Goal: Task Accomplishment & Management: Manage account settings

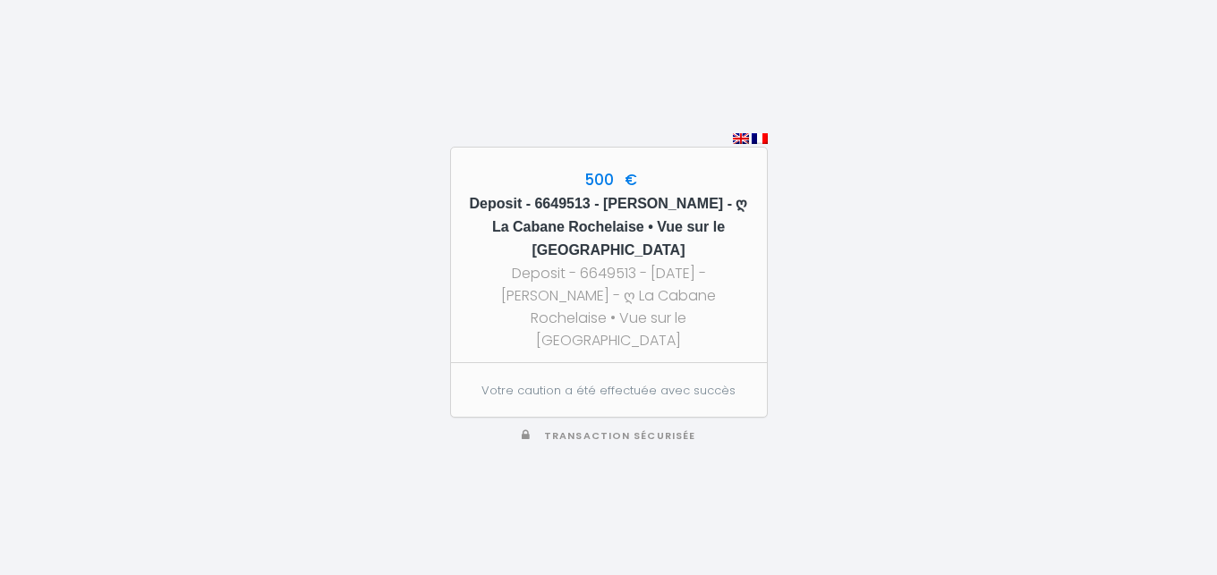
click at [684, 217] on h5 "Deposit - 6649513 - [PERSON_NAME] - ღ La Cabane Rochelaise • Vue sur le [GEOGRA…" at bounding box center [609, 227] width 284 height 70
copy h5 "Bremaud"
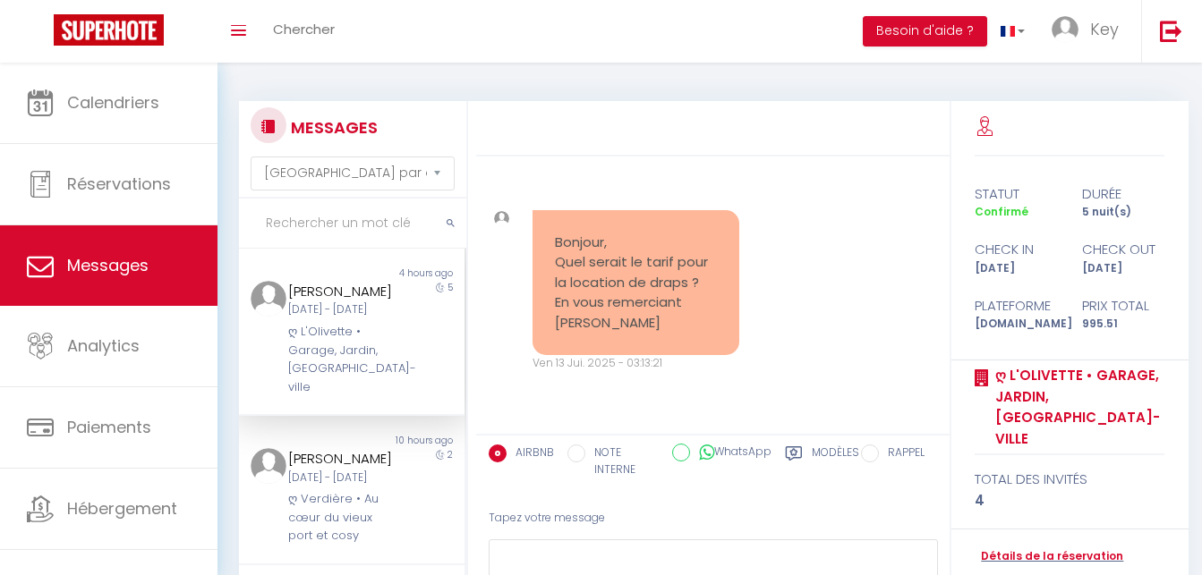
select select "message"
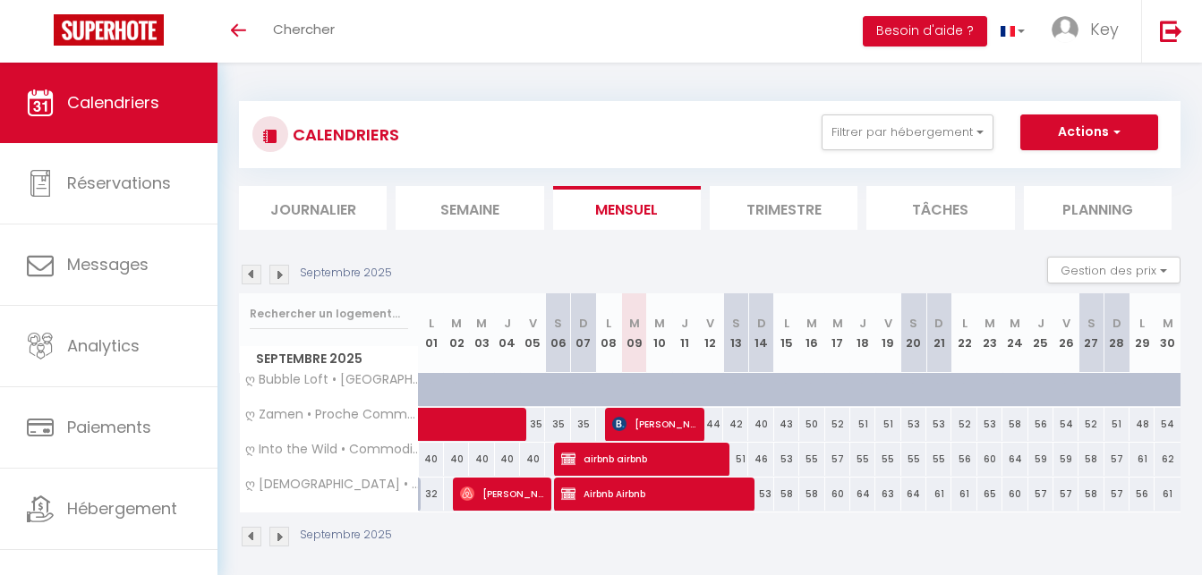
click at [905, 151] on div "CALENDRIERS Filtrer par hébergement Douai ღ Fabrik • Parking sécurisé & Wifi fi…" at bounding box center [709, 135] width 915 height 40
click at [938, 127] on button "Filtrer par hébergement" at bounding box center [908, 133] width 172 height 36
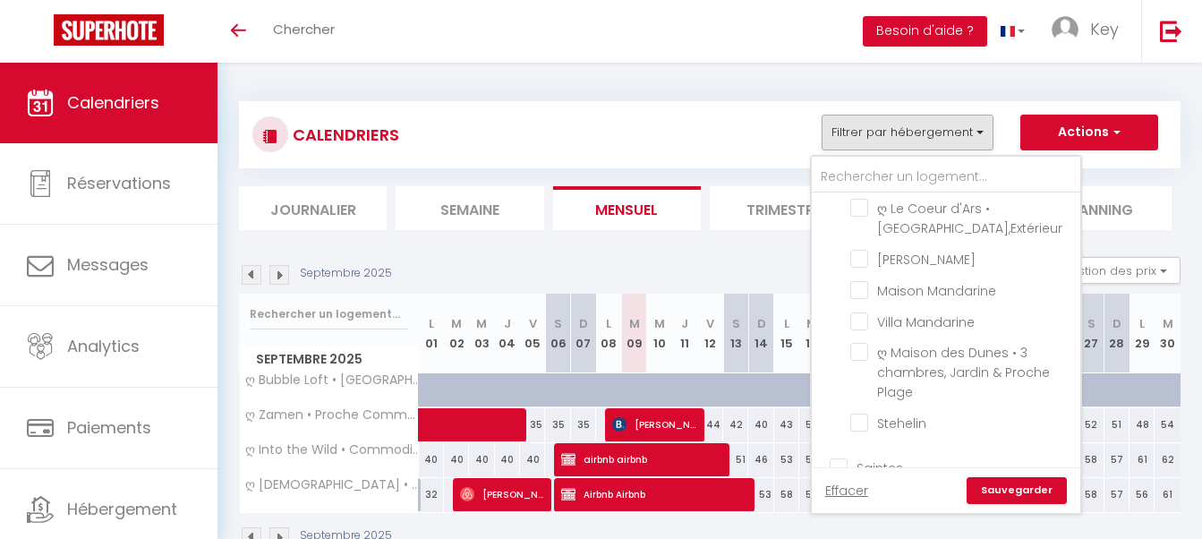
click at [838, 316] on div "CALENDRIERS Filtrer par hébergement Douai ღ Fabrik • Parking sécurisé & Wifi fi…" at bounding box center [710, 325] width 942 height 482
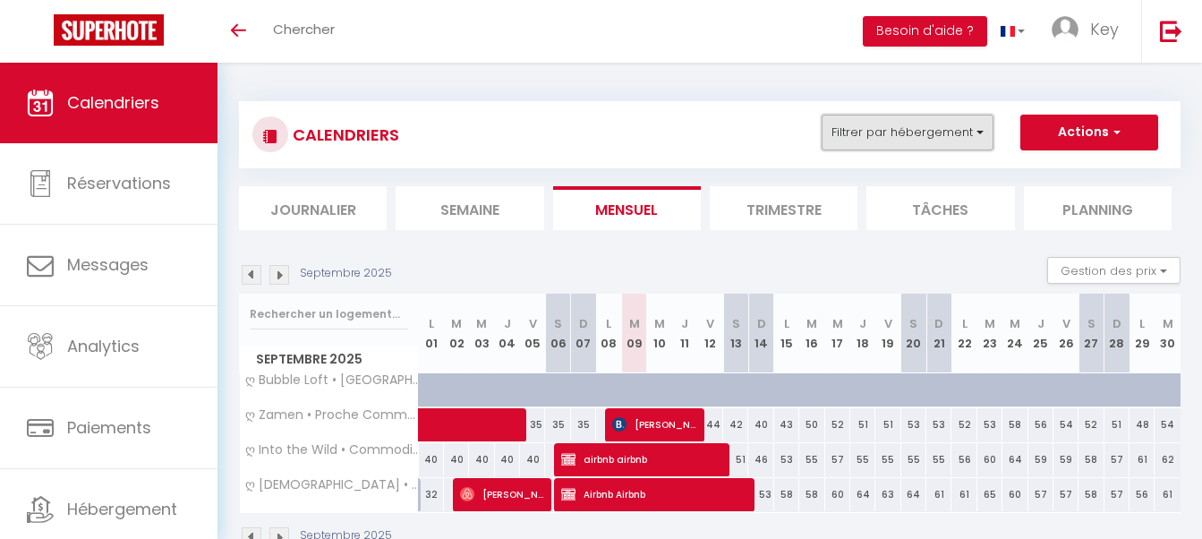
click at [887, 142] on button "Filtrer par hébergement" at bounding box center [908, 133] width 172 height 36
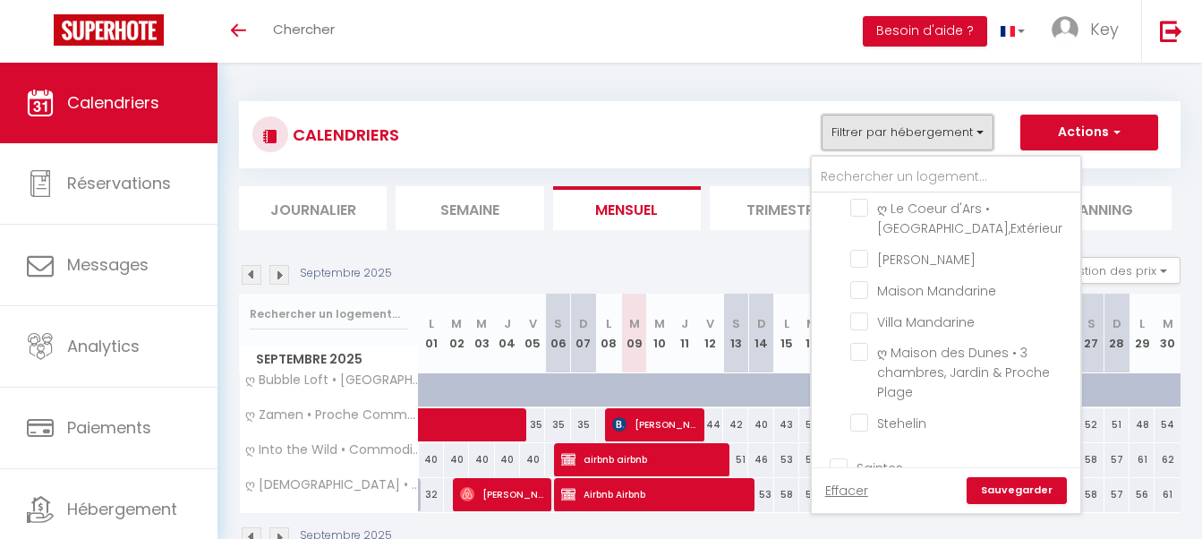
scroll to position [4287, 0]
checkbox input "true"
checkbox input "false"
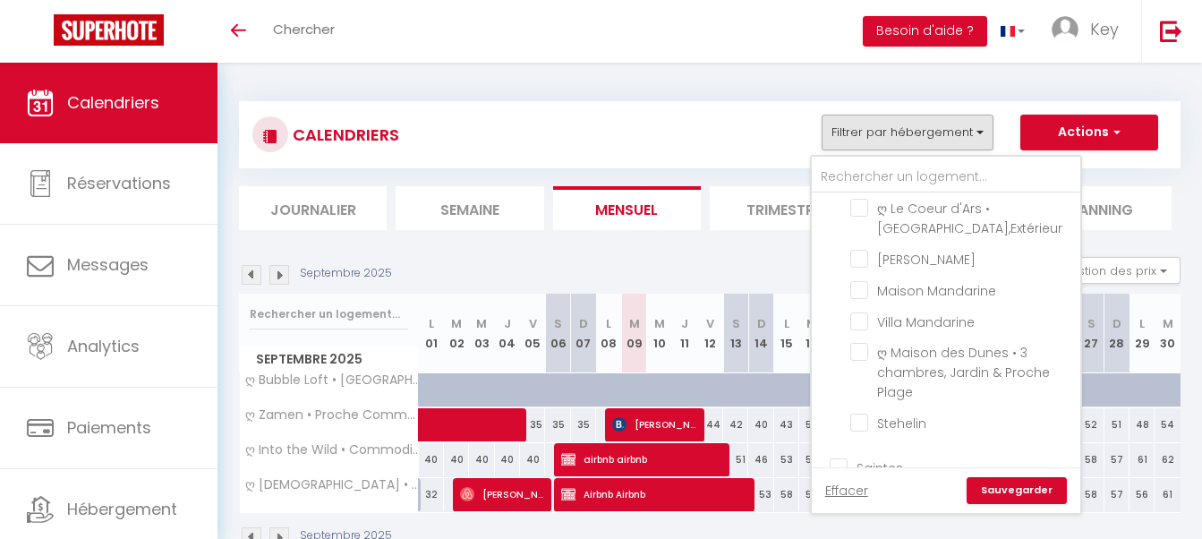
checkbox input "false"
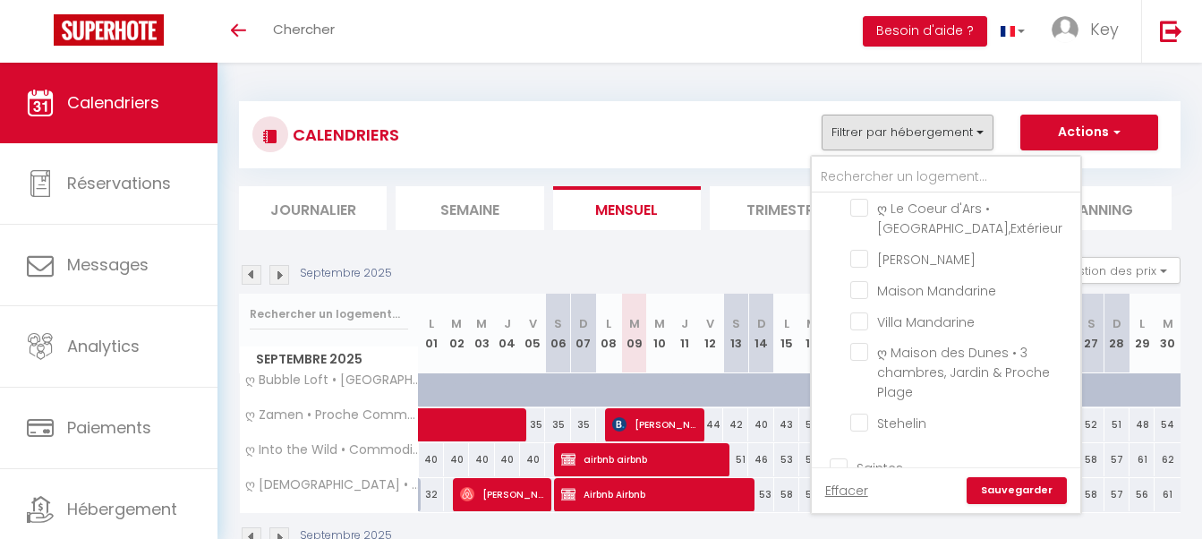
checkbox input "false"
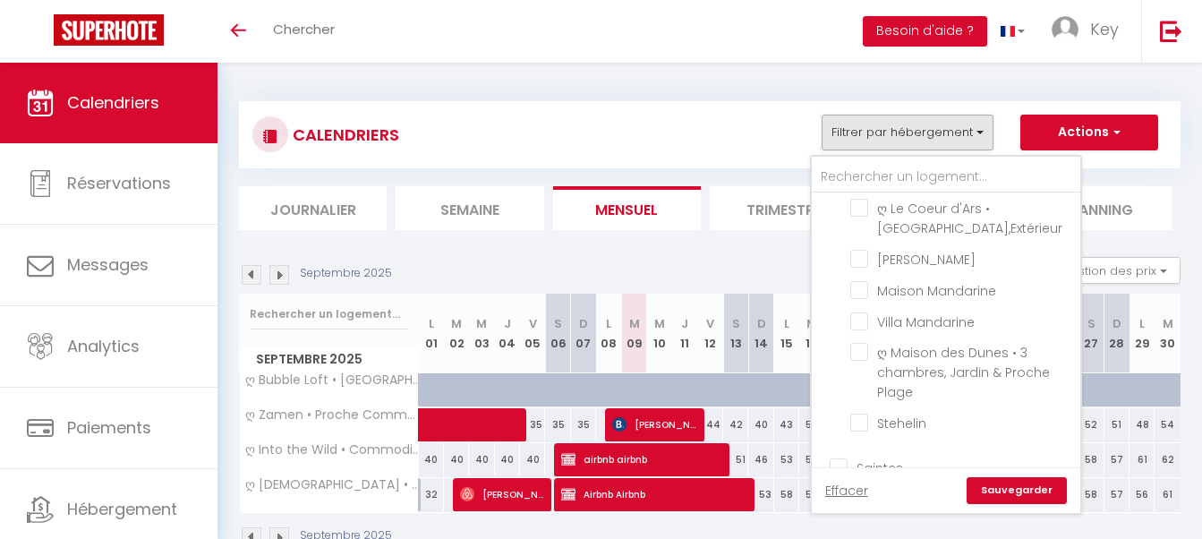
checkbox input "false"
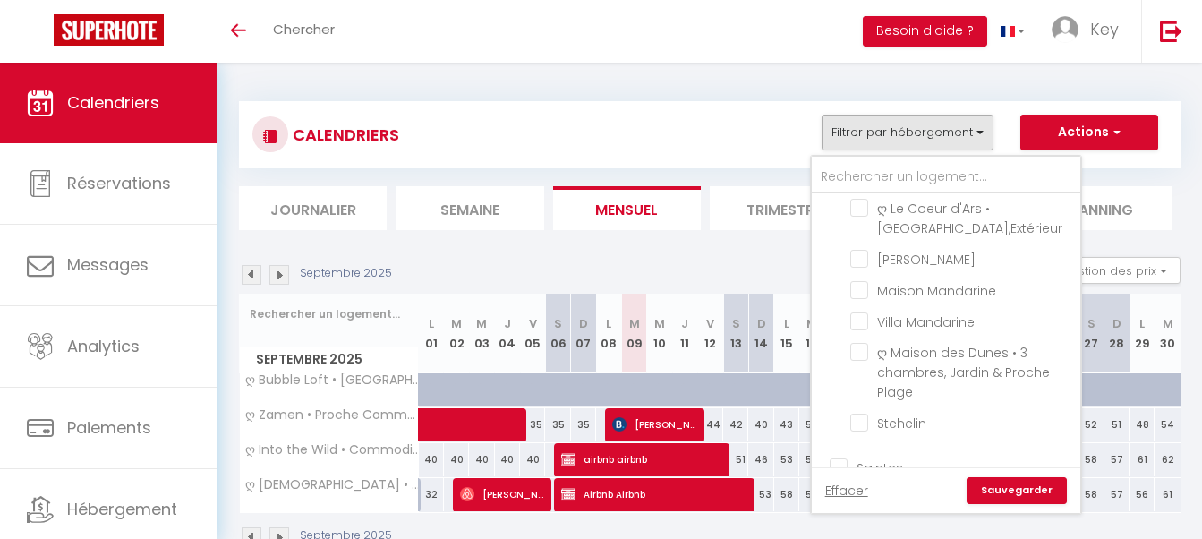
checkbox input "false"
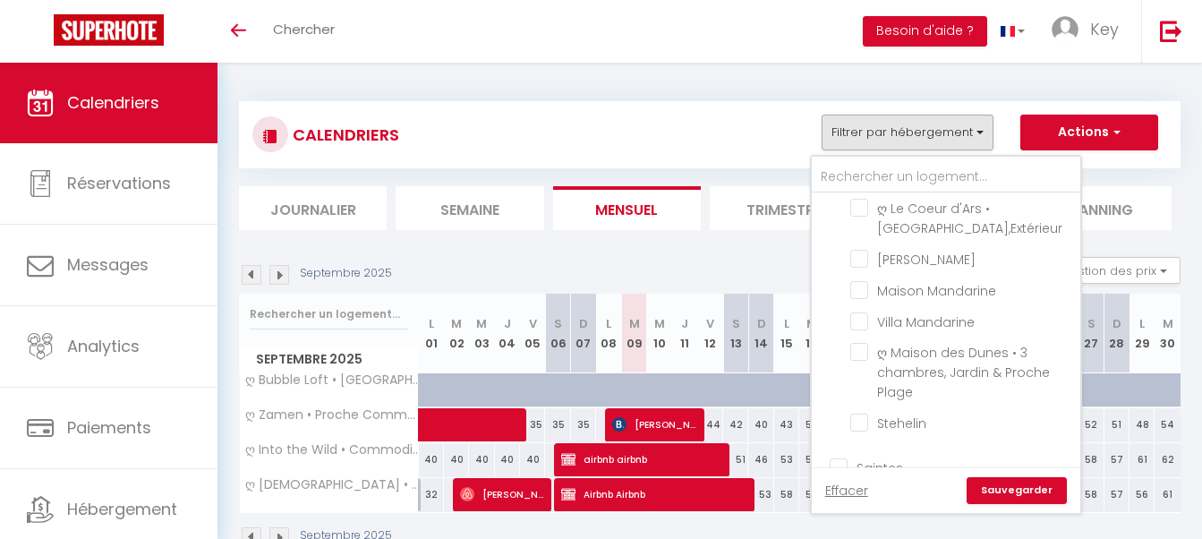
checkbox input "false"
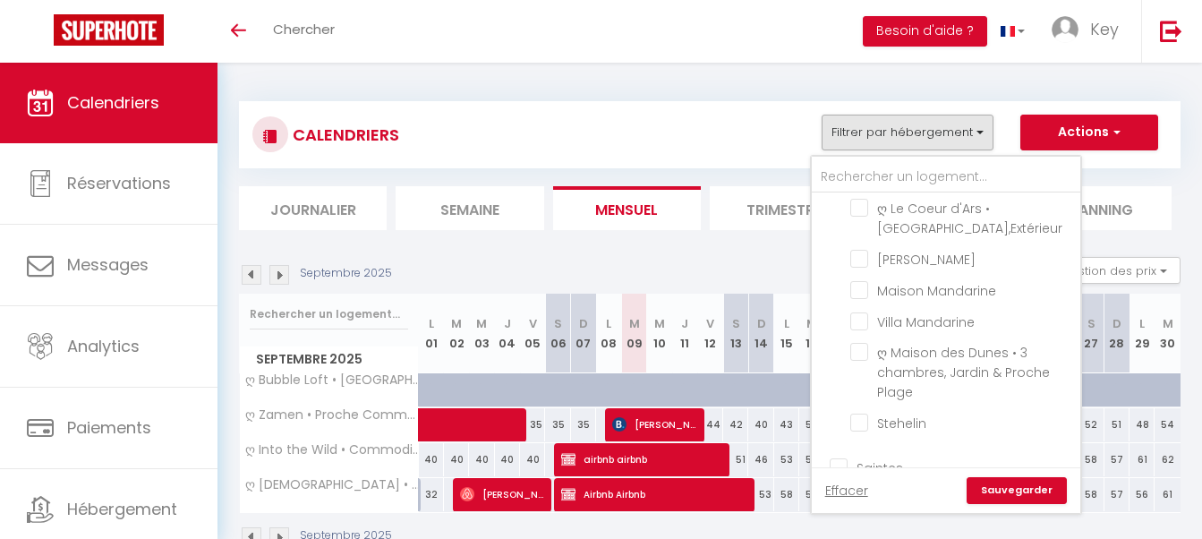
checkbox input "false"
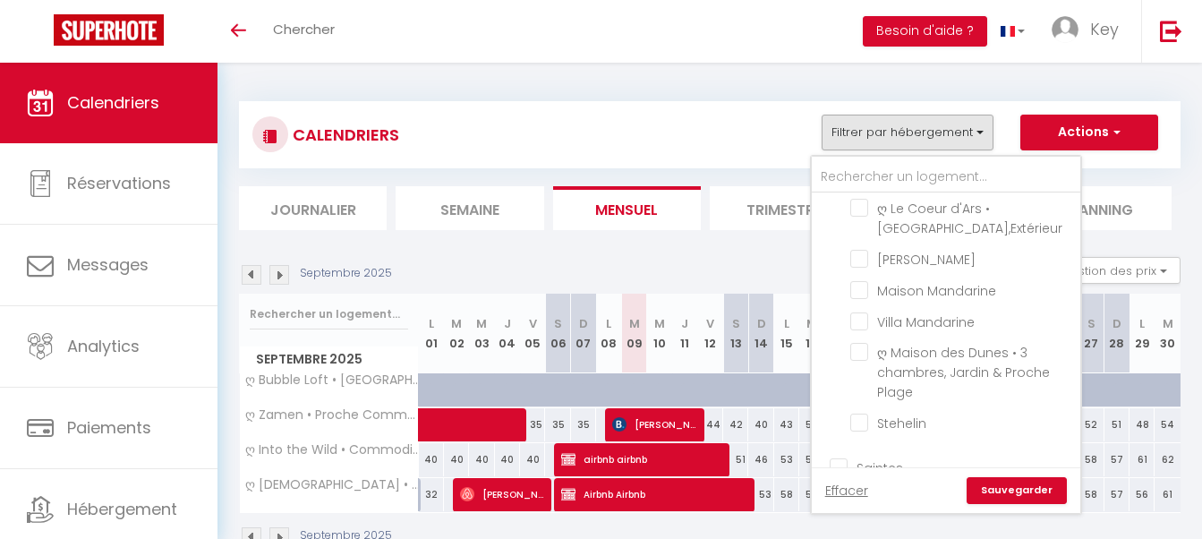
checkbox input "false"
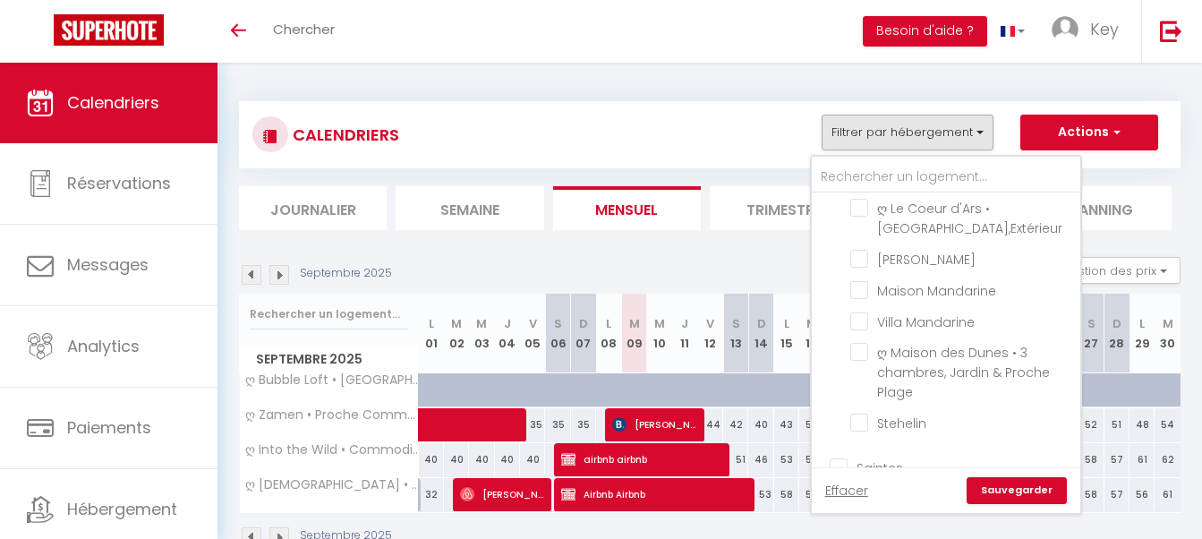
checkbox input "false"
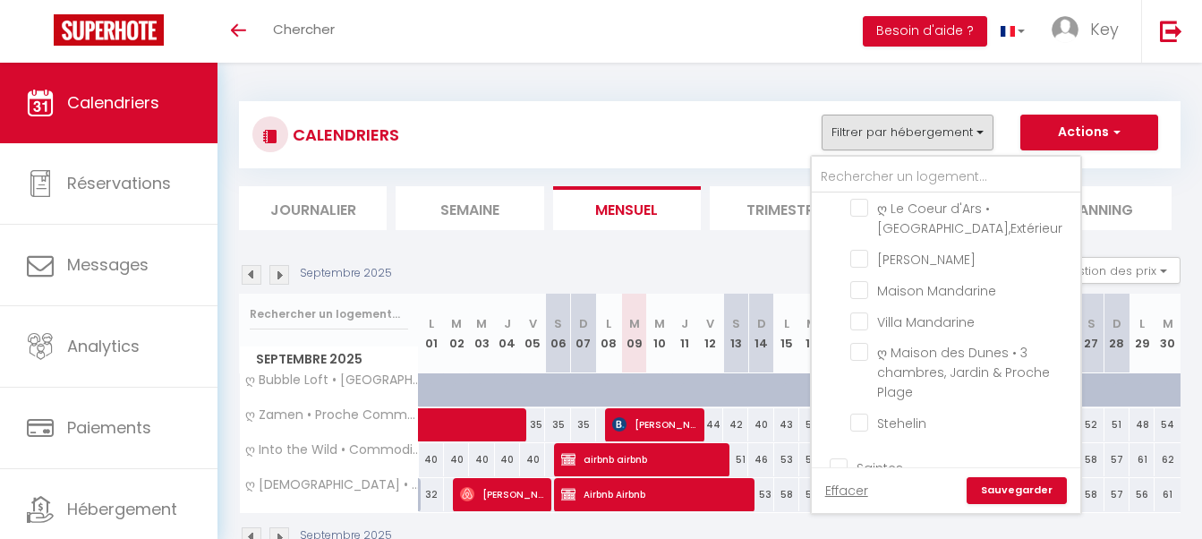
checkbox input "false"
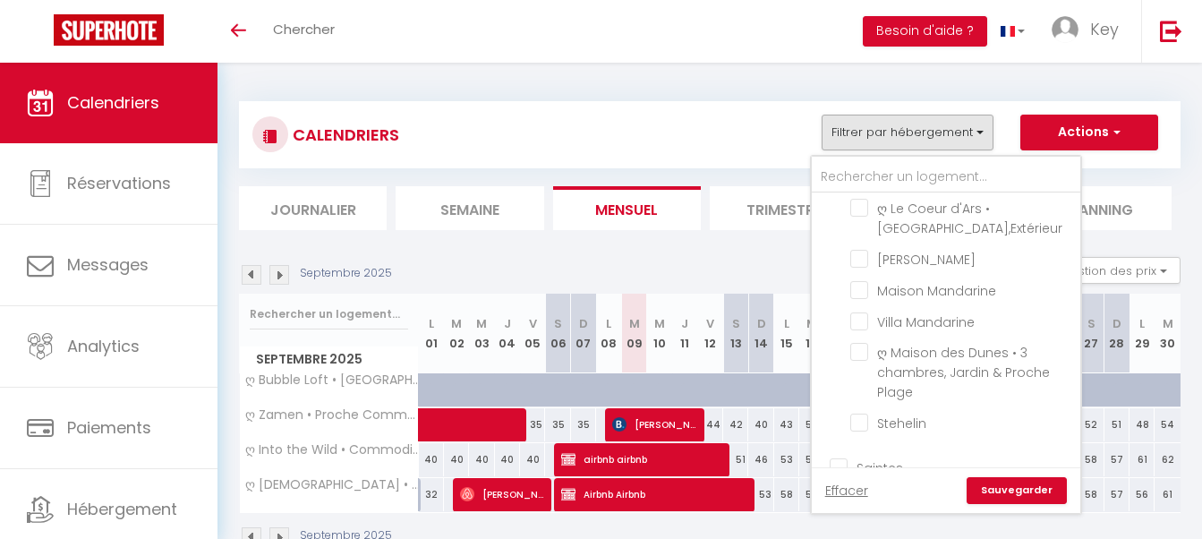
checkbox input "false"
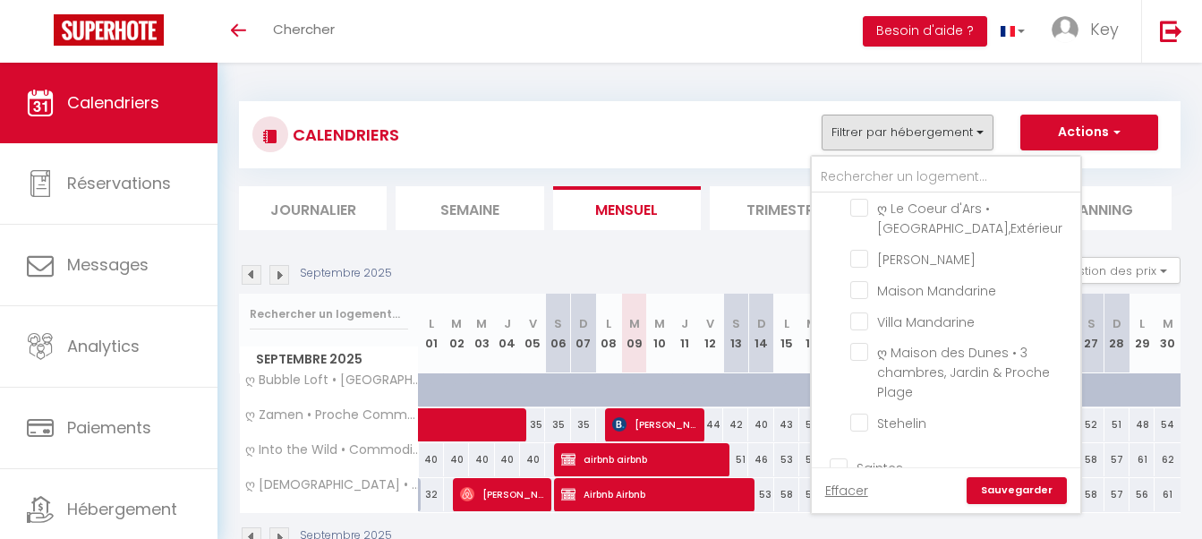
checkbox input "false"
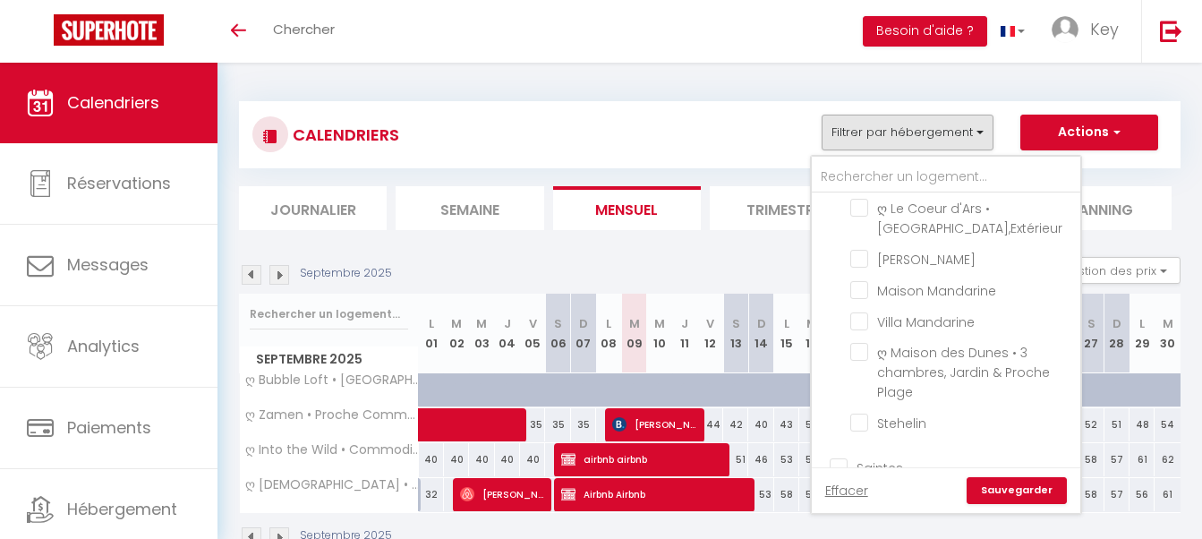
checkbox input "false"
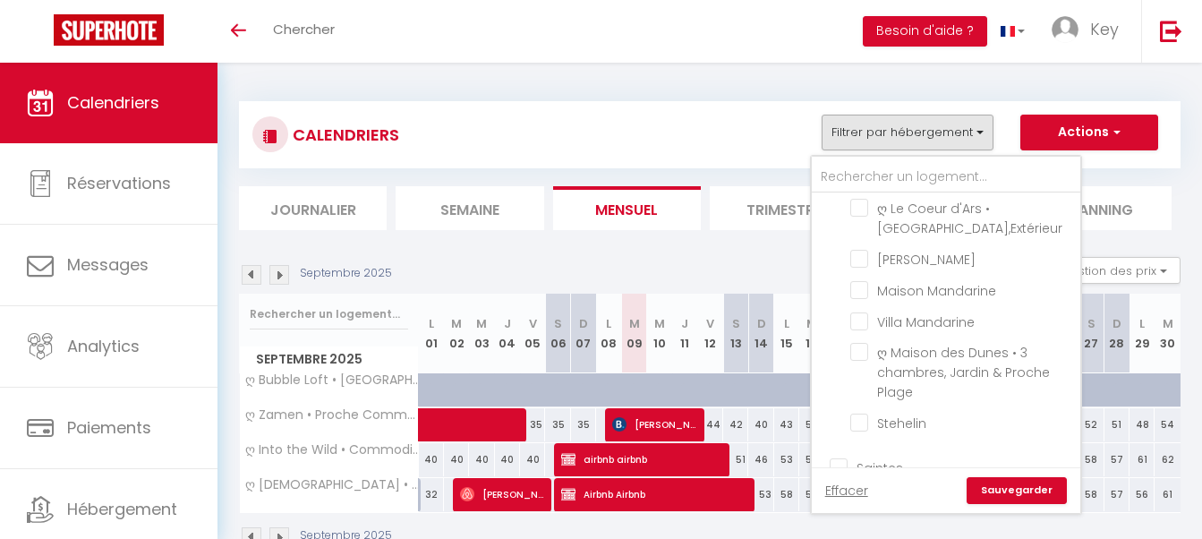
checkbox input "false"
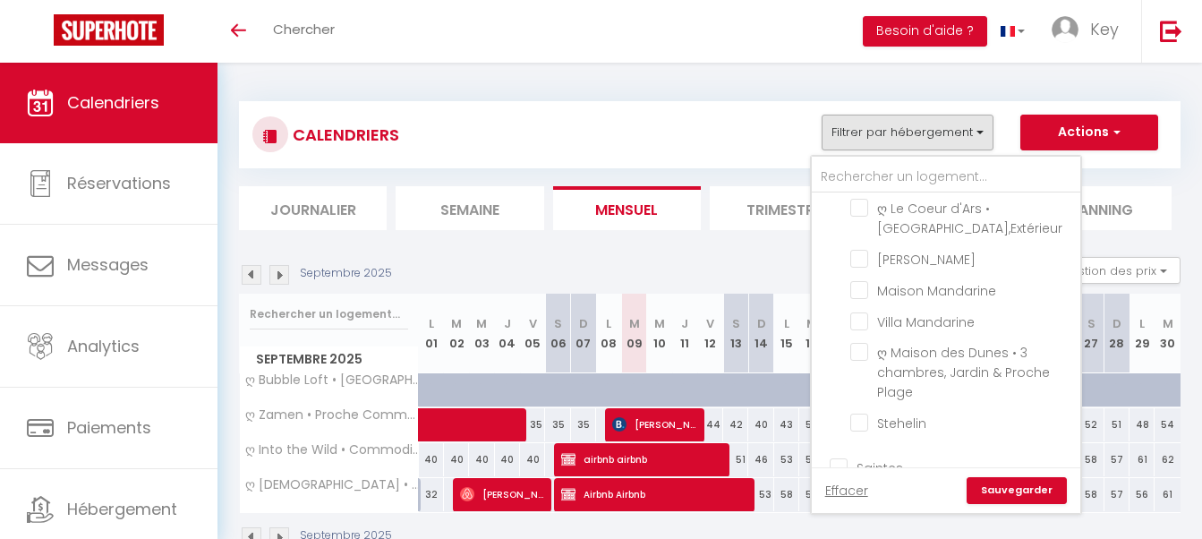
checkbox input "false"
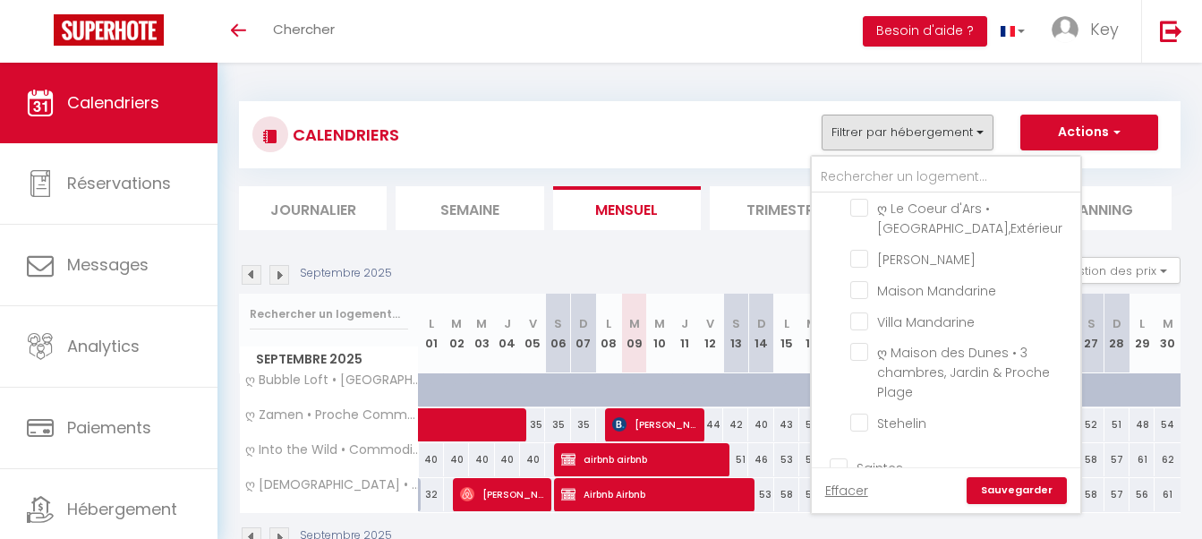
checkbox input "false"
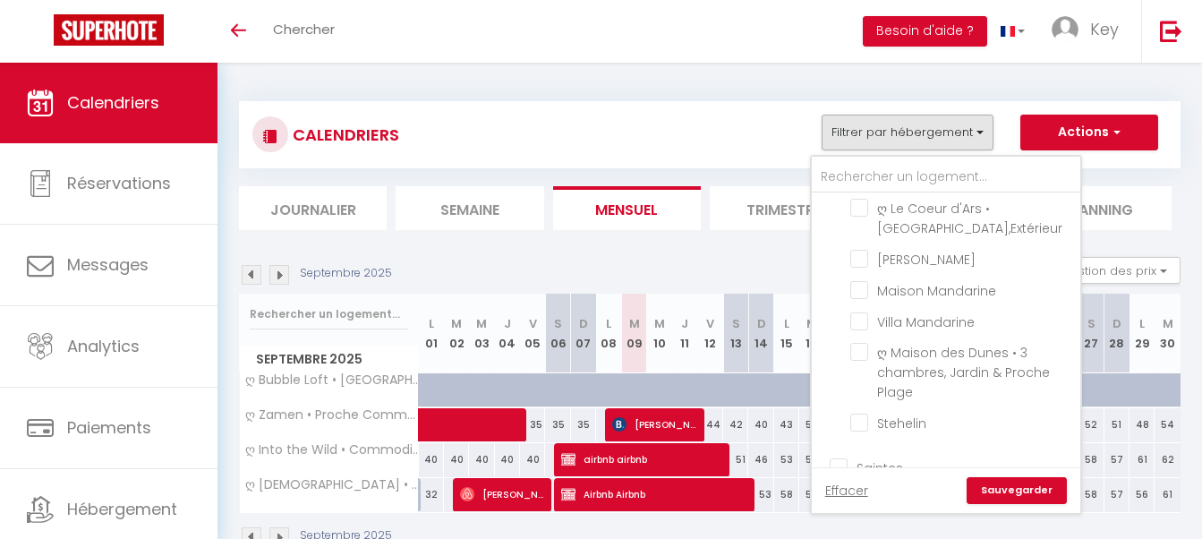
checkbox input "false"
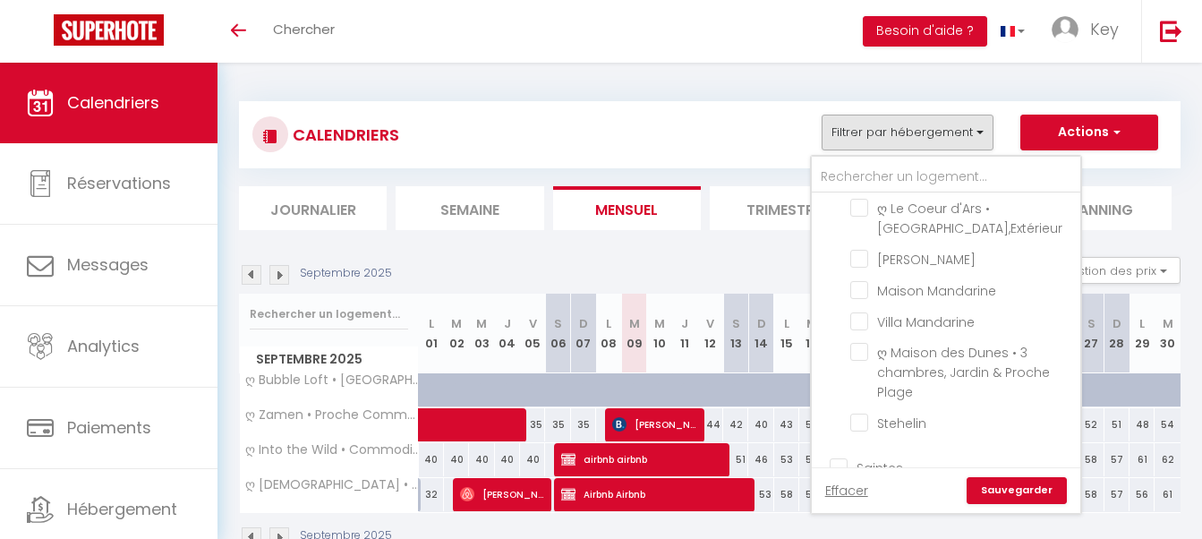
checkbox input "false"
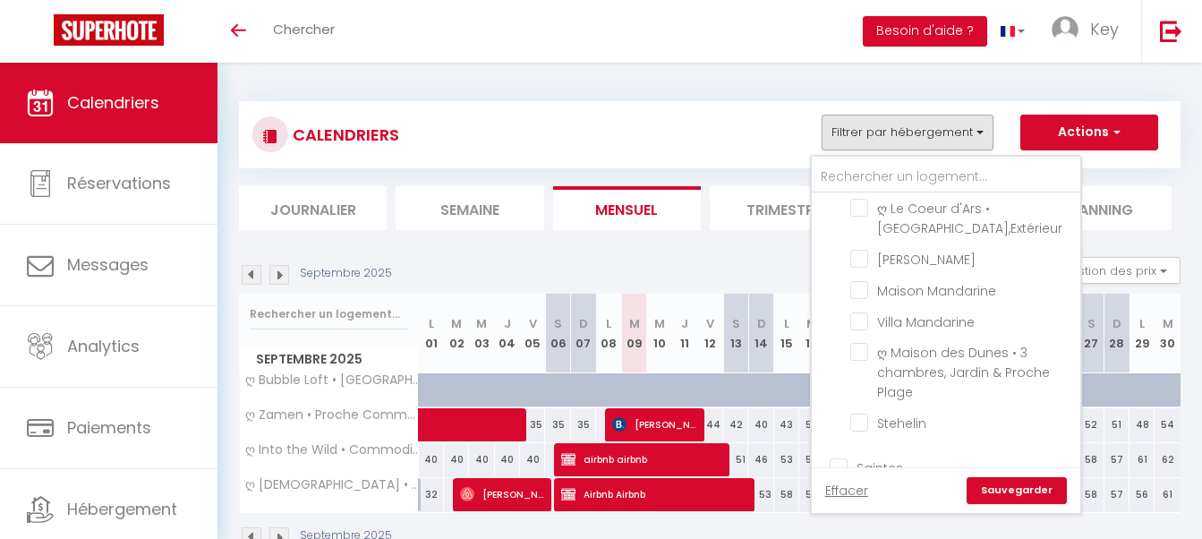
checkbox input "false"
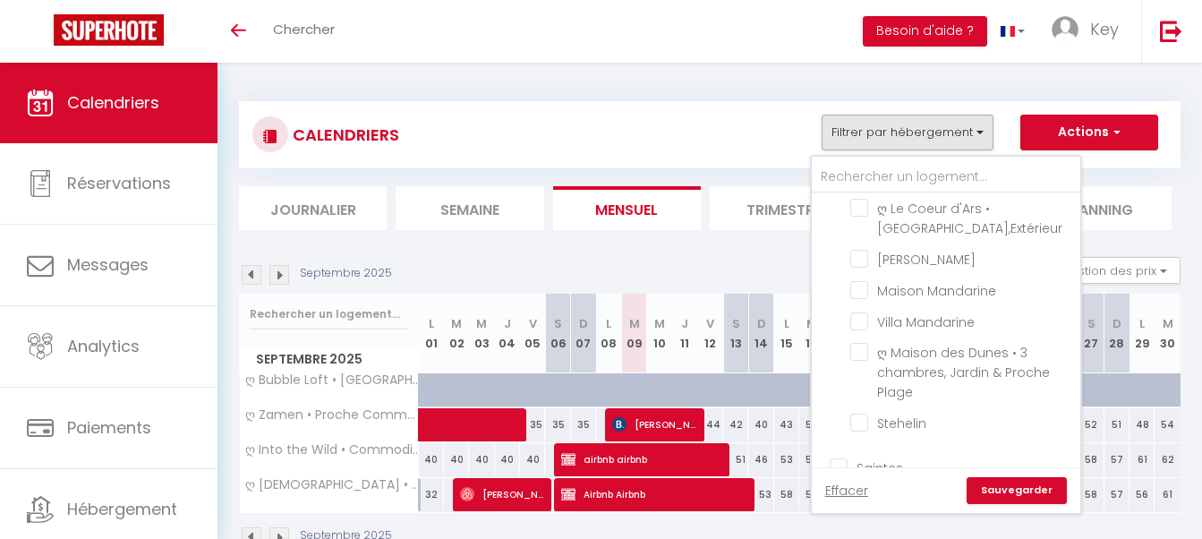
checkbox input "false"
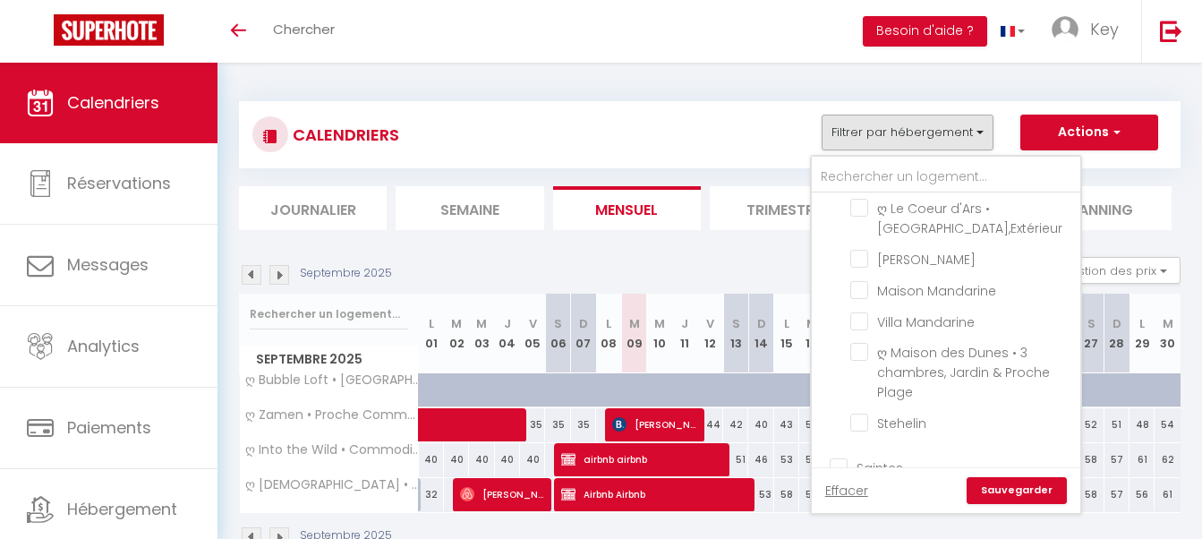
checkbox input "false"
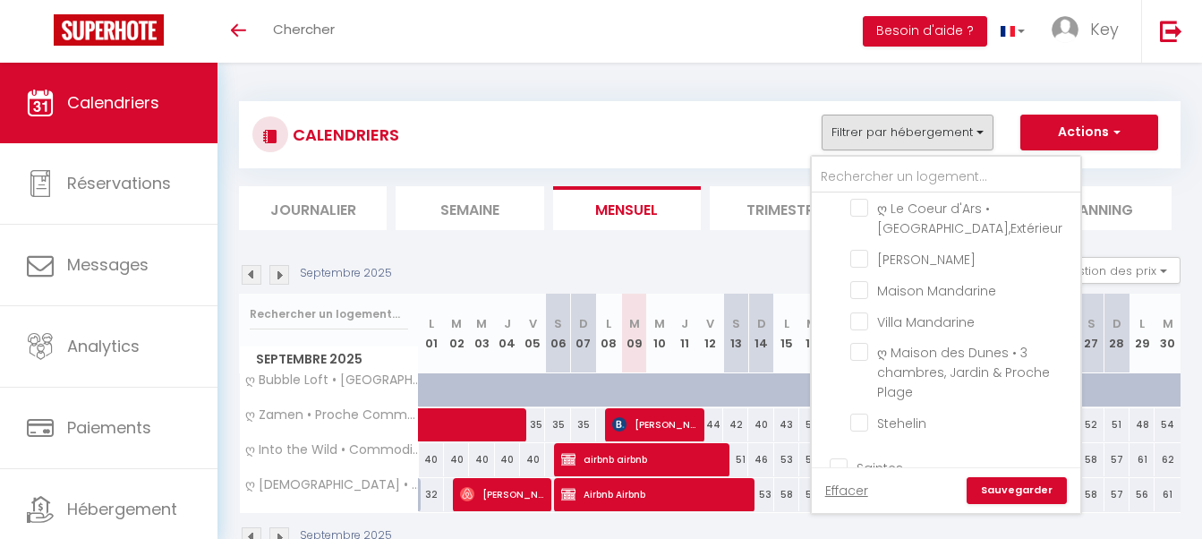
checkbox input "false"
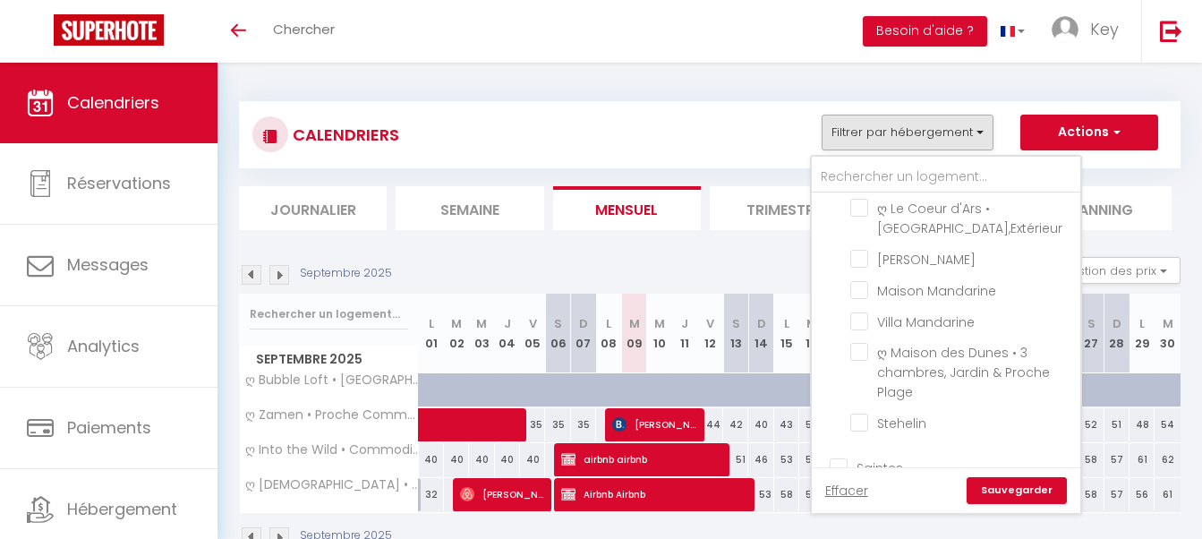
checkbox input "false"
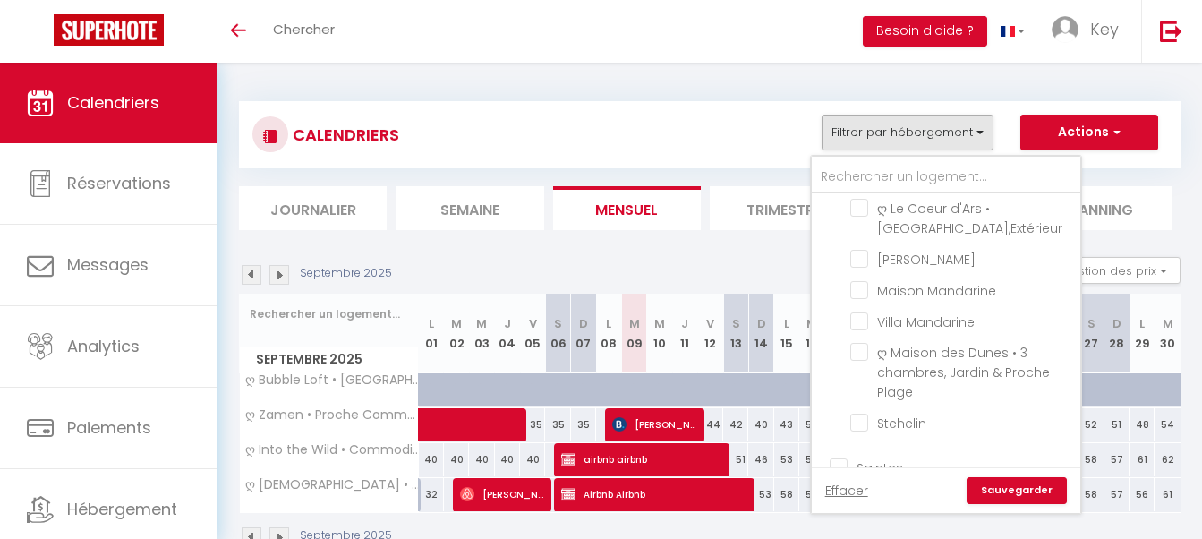
checkbox input "false"
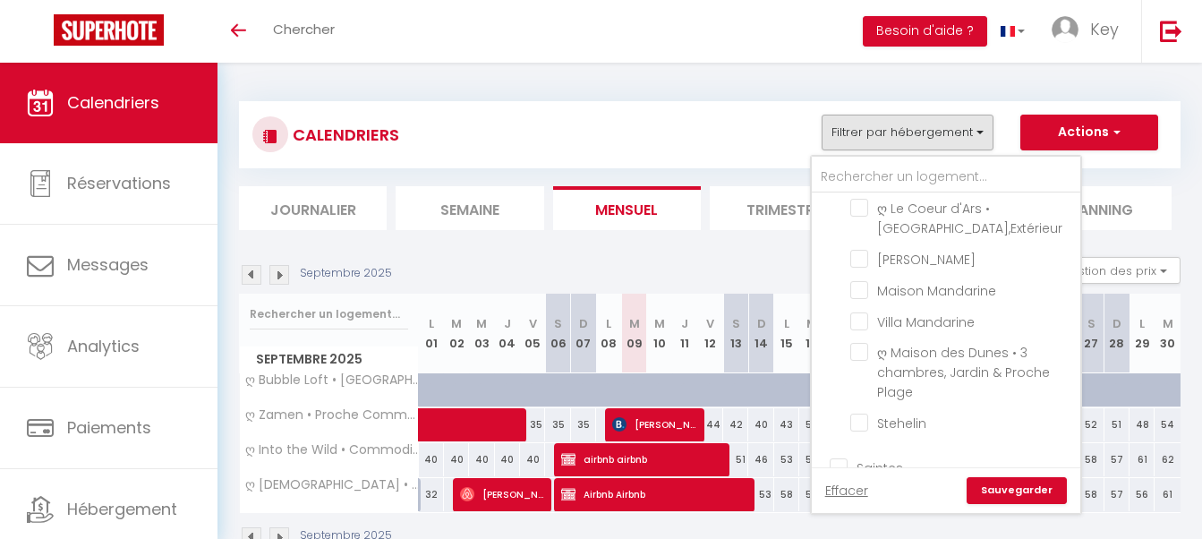
checkbox input "false"
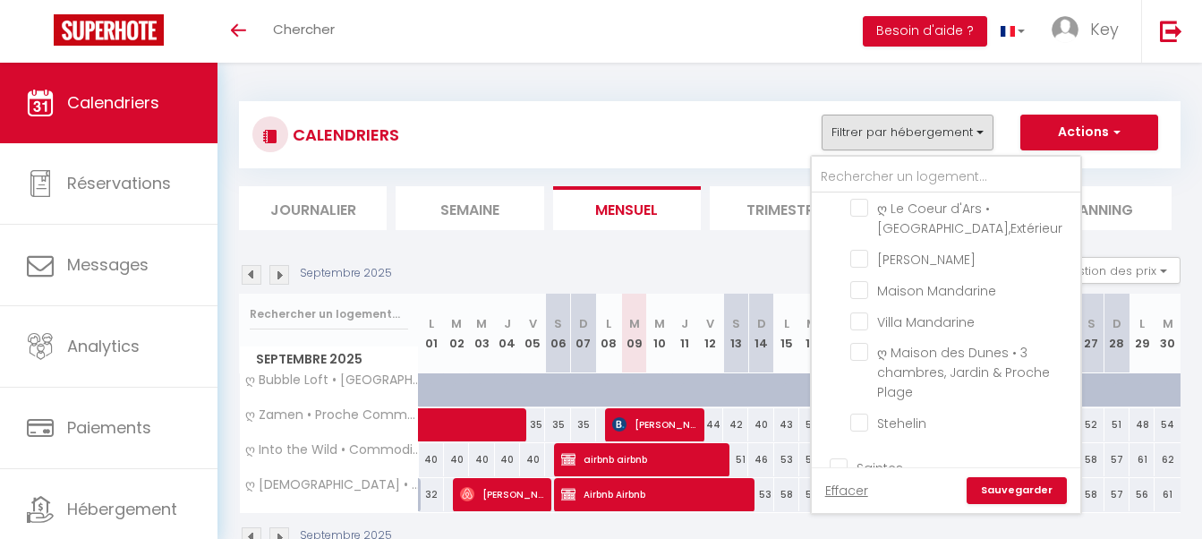
checkbox input "false"
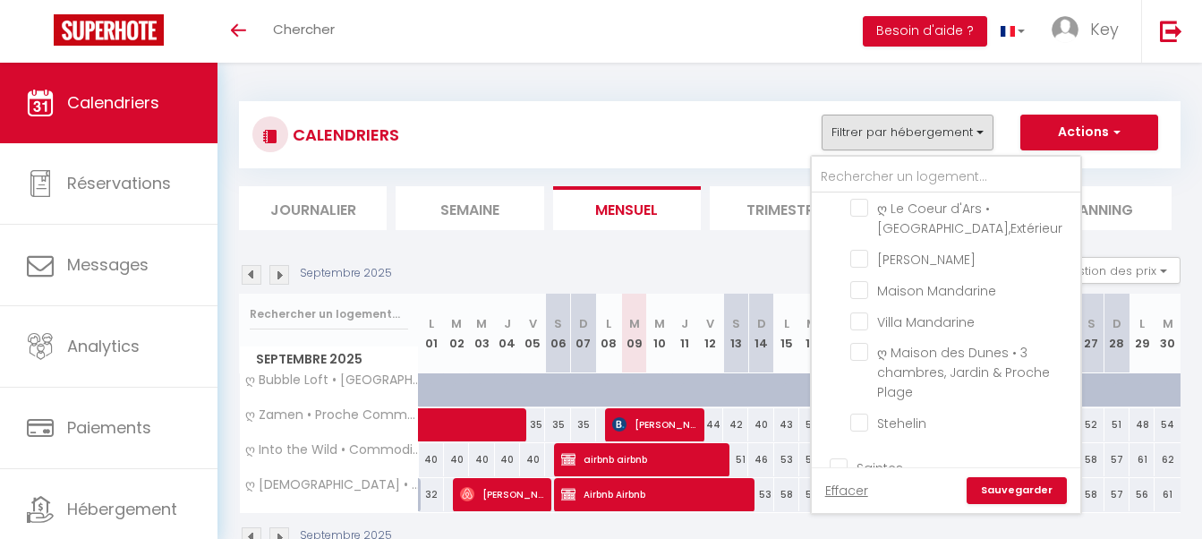
checkbox input "false"
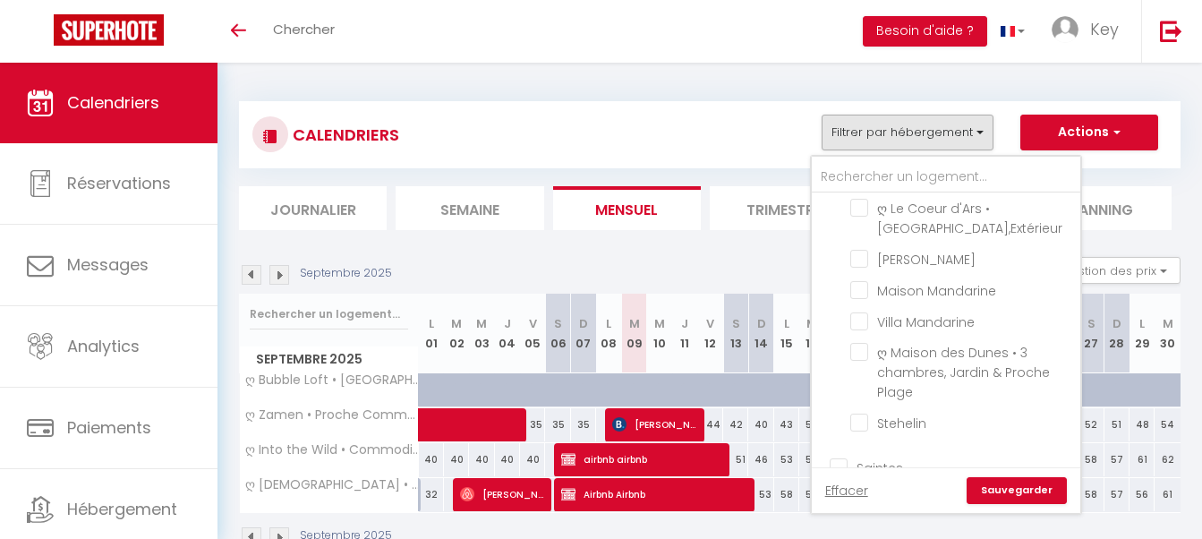
checkbox input "false"
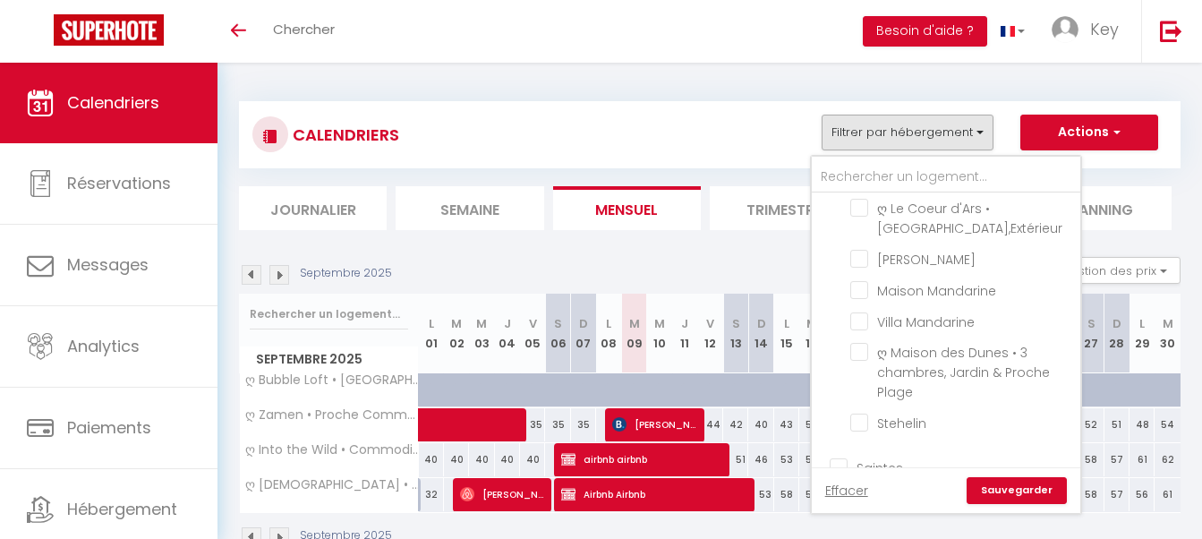
checkbox input "false"
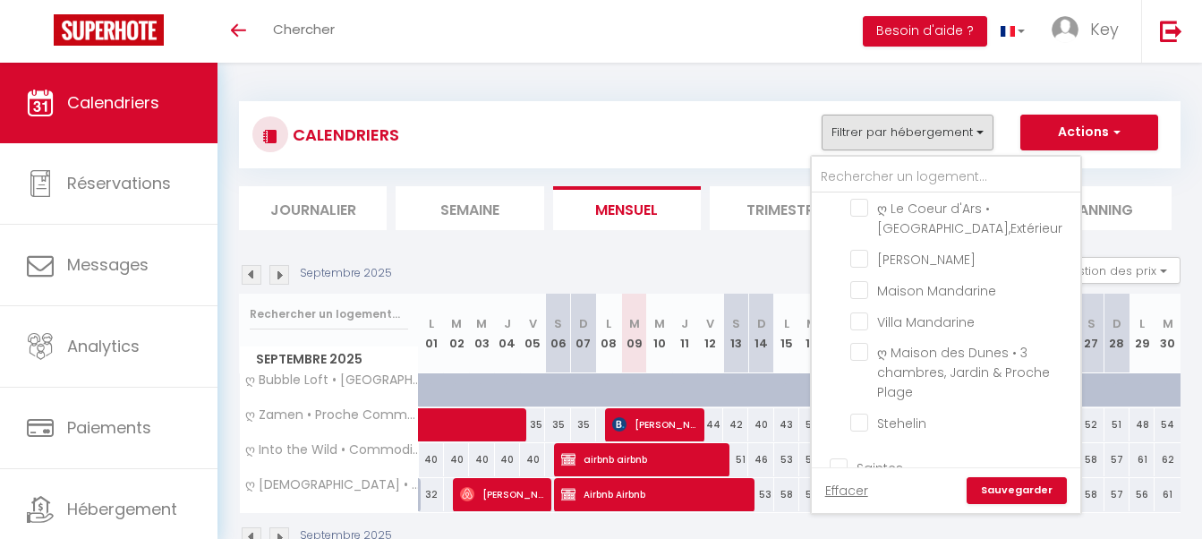
checkbox input "false"
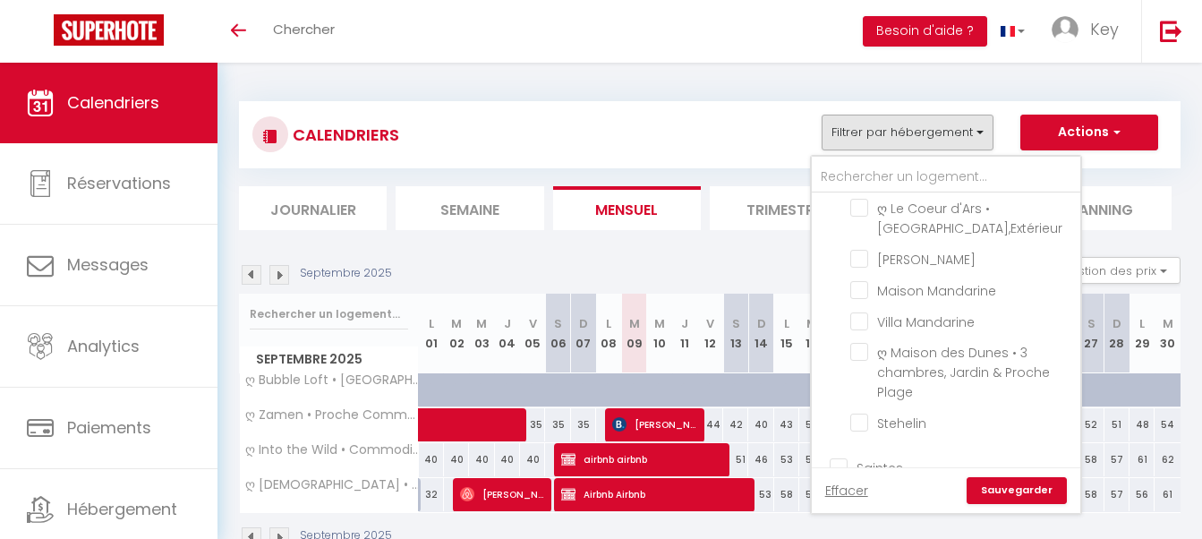
checkbox input "false"
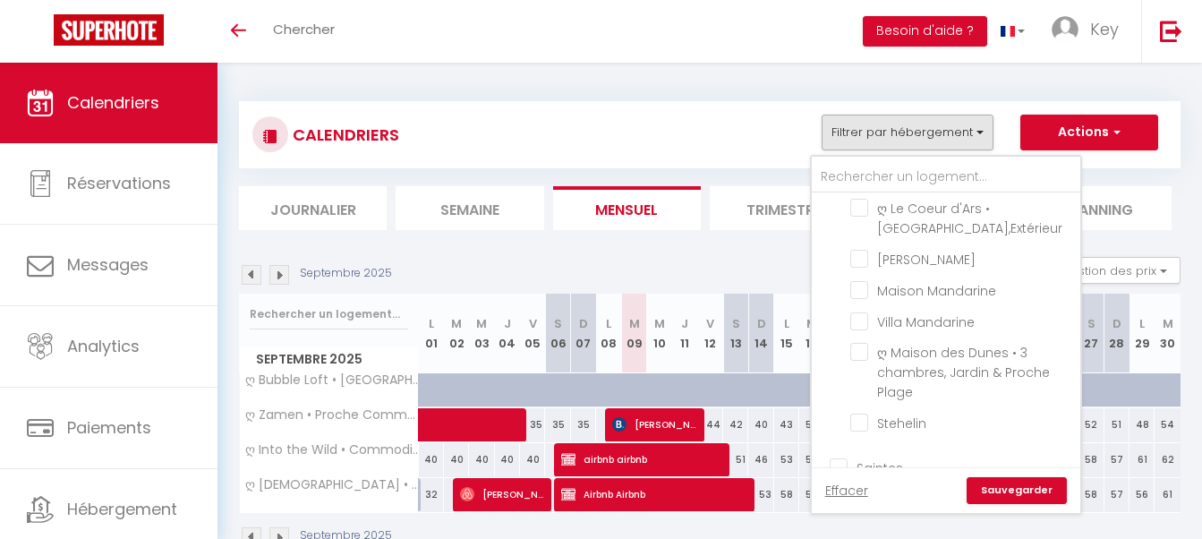
checkbox input "false"
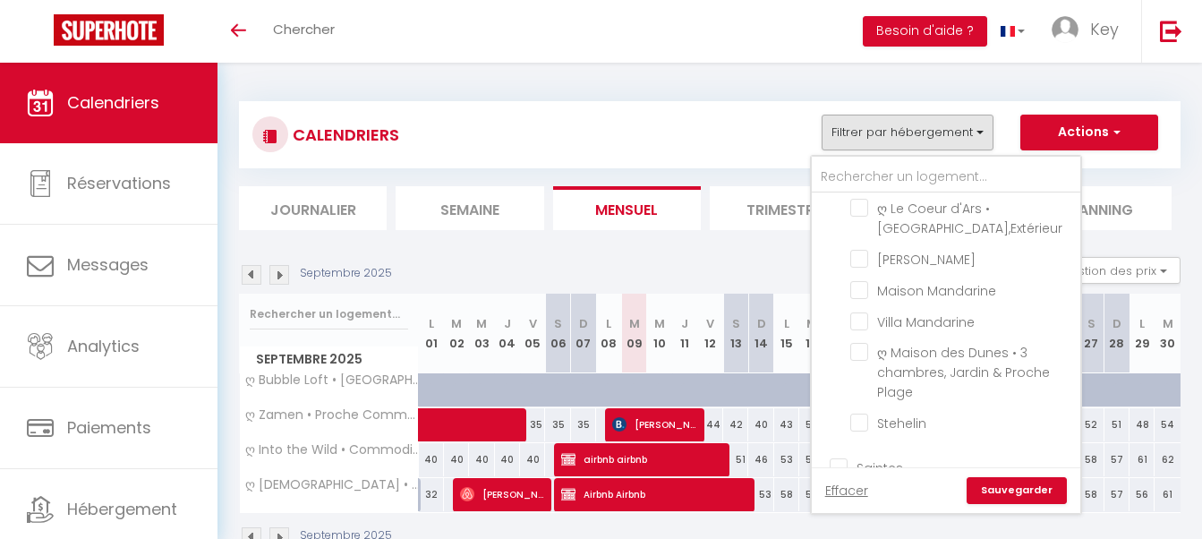
checkbox input "false"
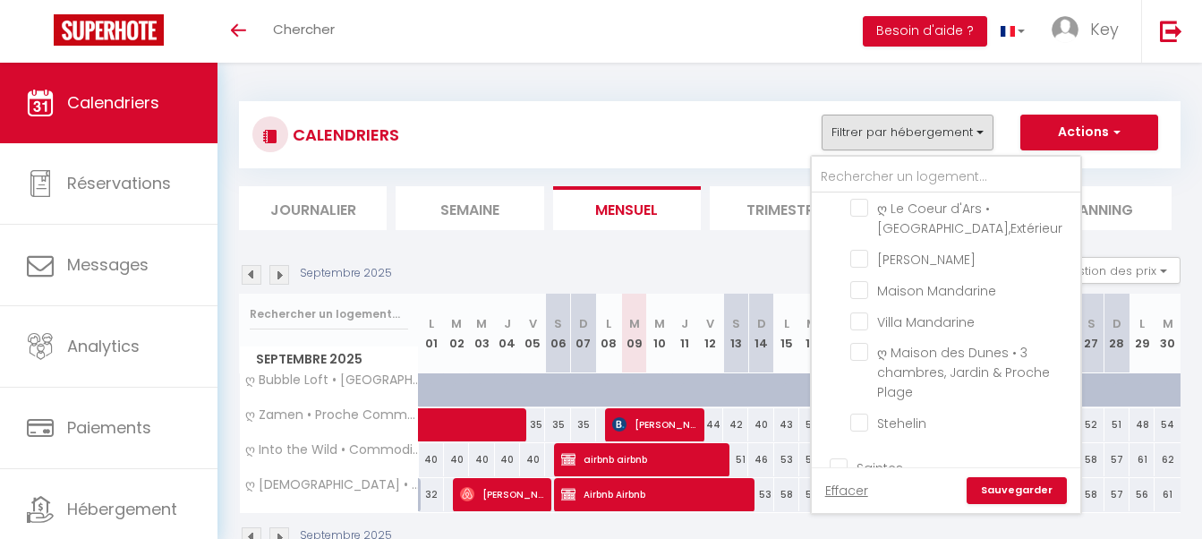
checkbox input "false"
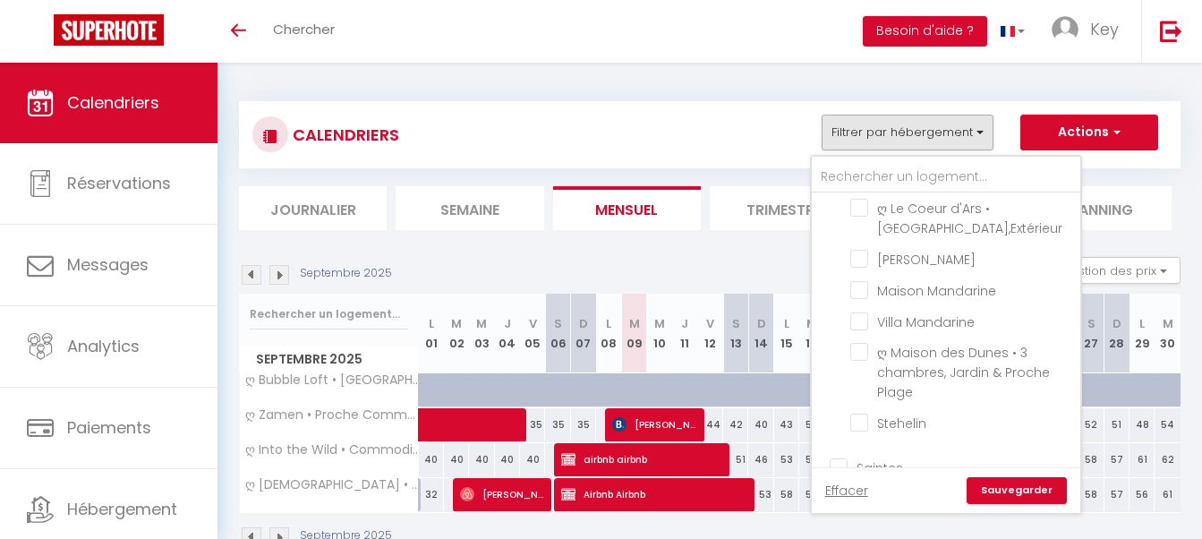
checkbox input "false"
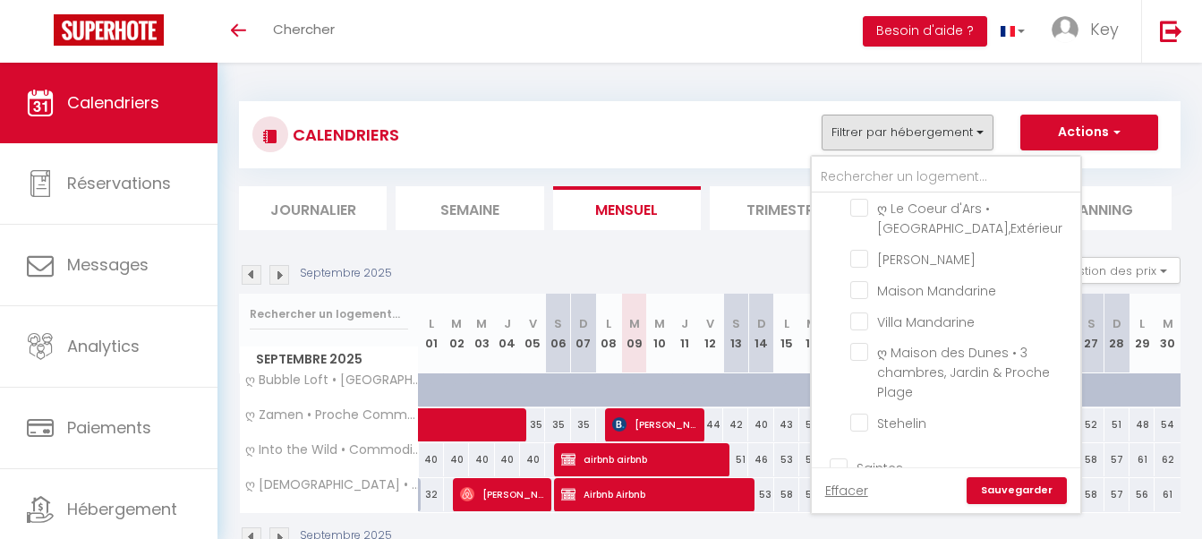
checkbox input "false"
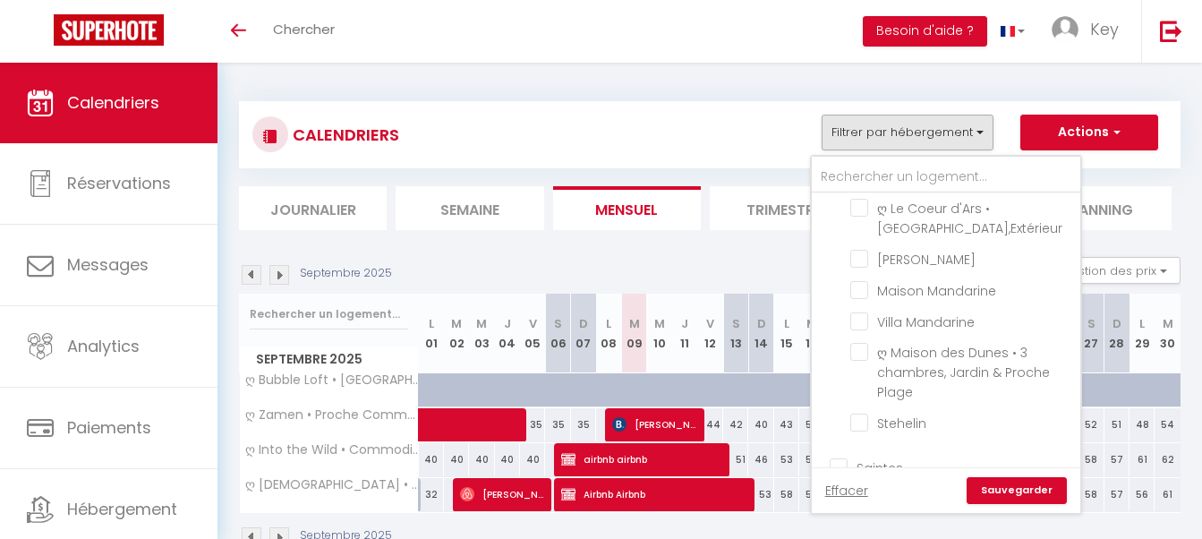
checkbox input "false"
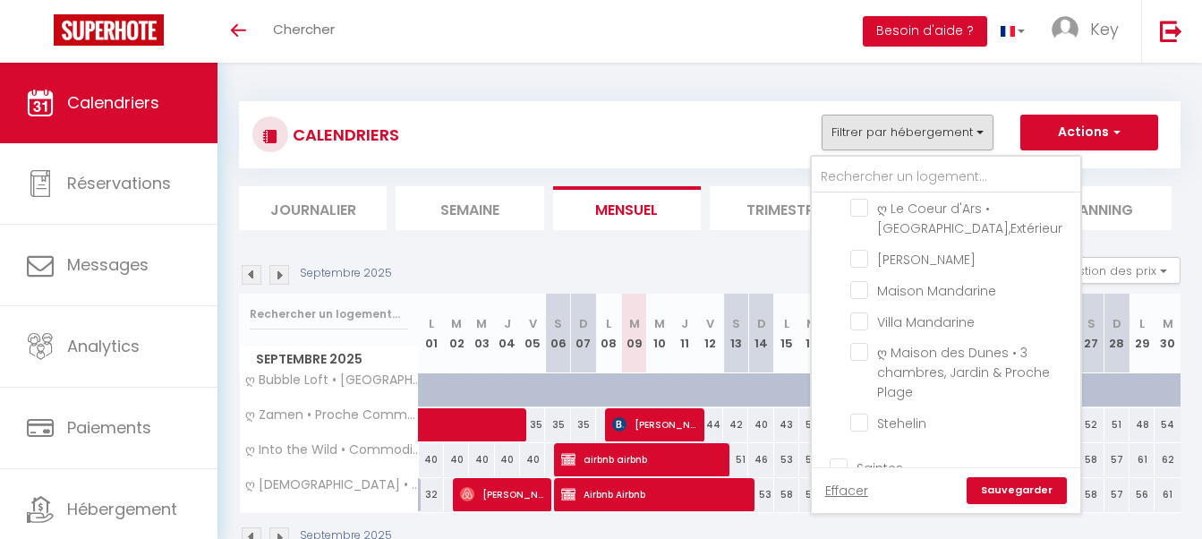
checkbox input "false"
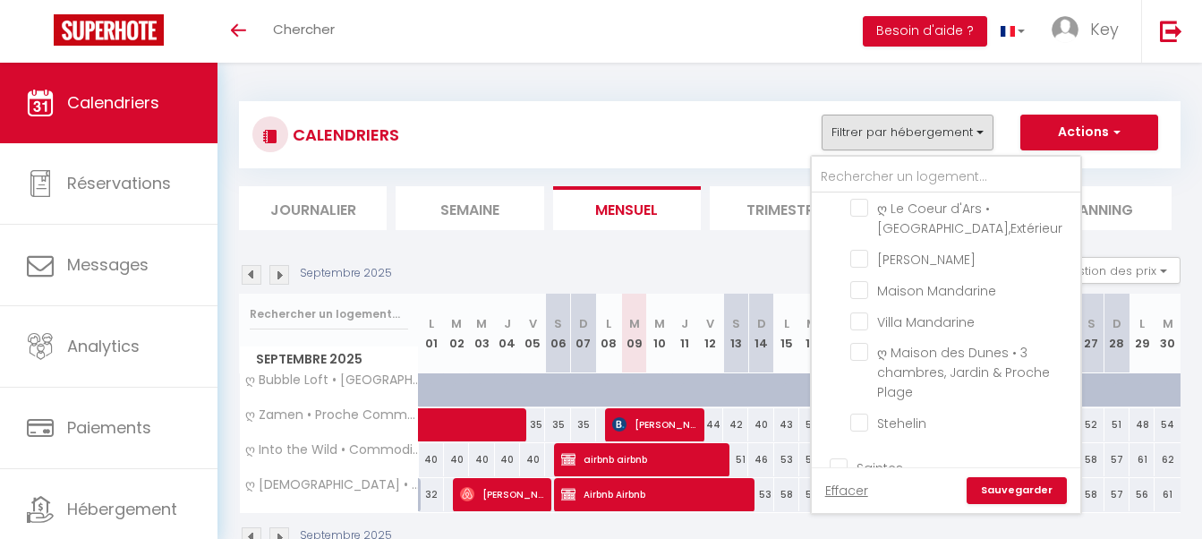
checkbox input "false"
click at [912, 171] on input "text" at bounding box center [946, 177] width 268 height 32
type input "c"
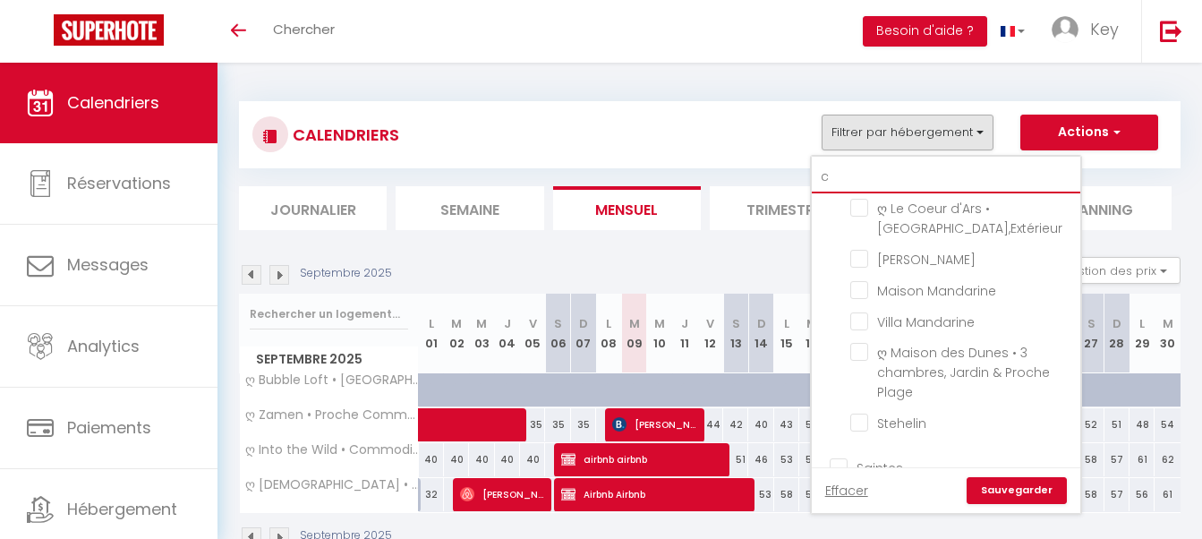
checkbox input "false"
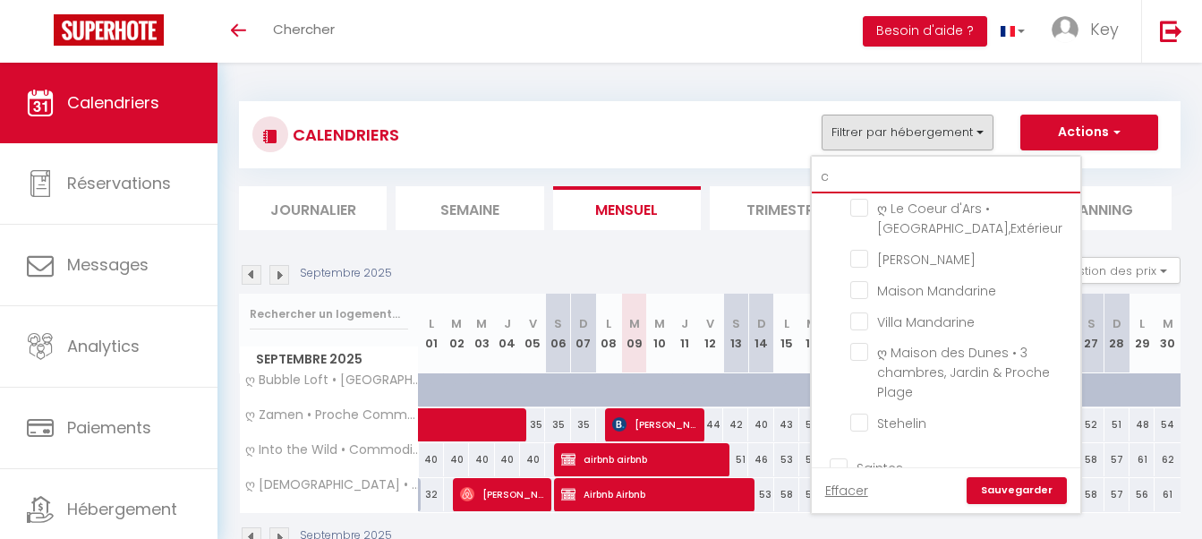
checkbox input "false"
type input "ca"
checkbox input "false"
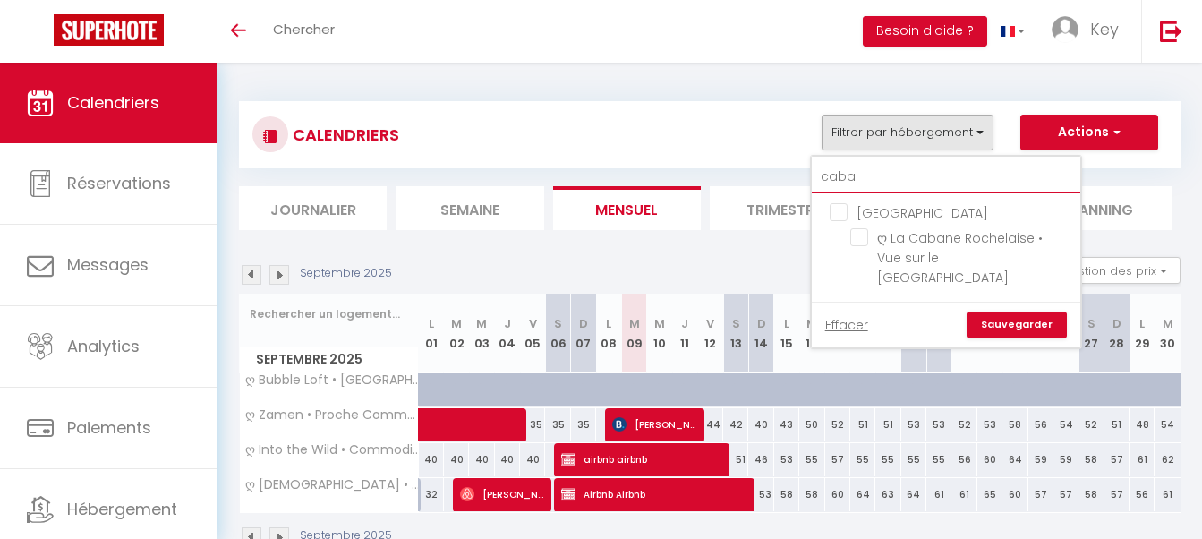
scroll to position [0, 0]
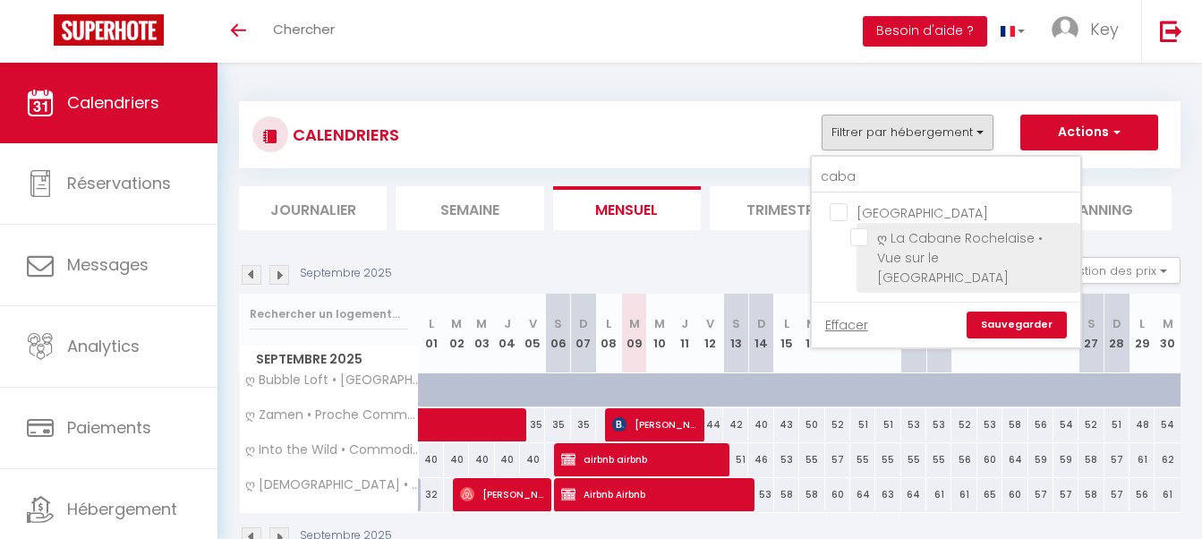
click at [859, 239] on input "ღ La Cabane Rochelaise • Vue sur le vieux-port" at bounding box center [962, 237] width 224 height 18
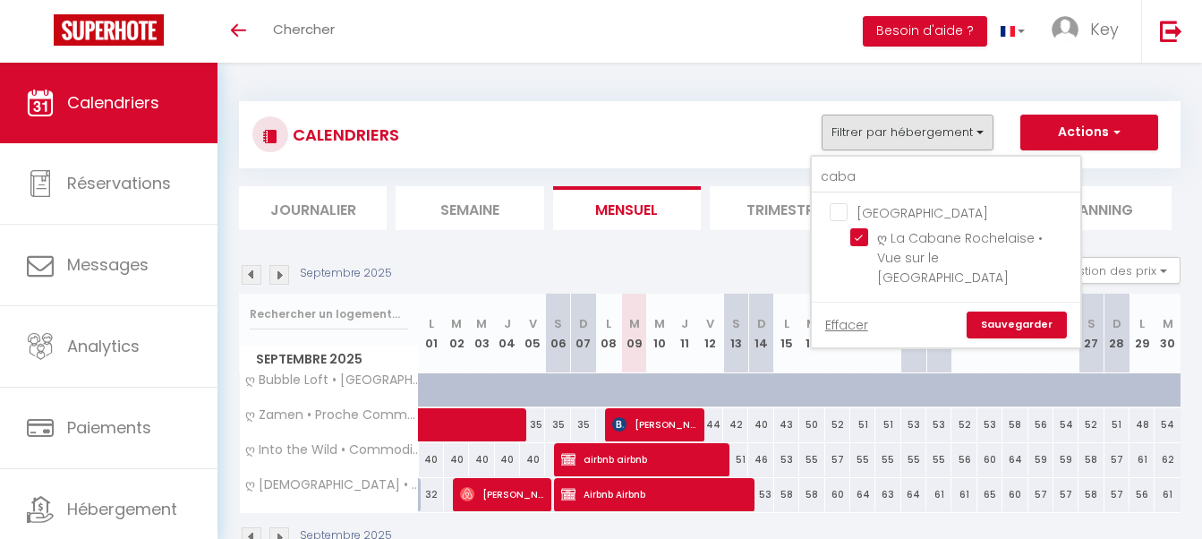
click at [993, 311] on link "Sauvegarder" at bounding box center [1017, 324] width 100 height 27
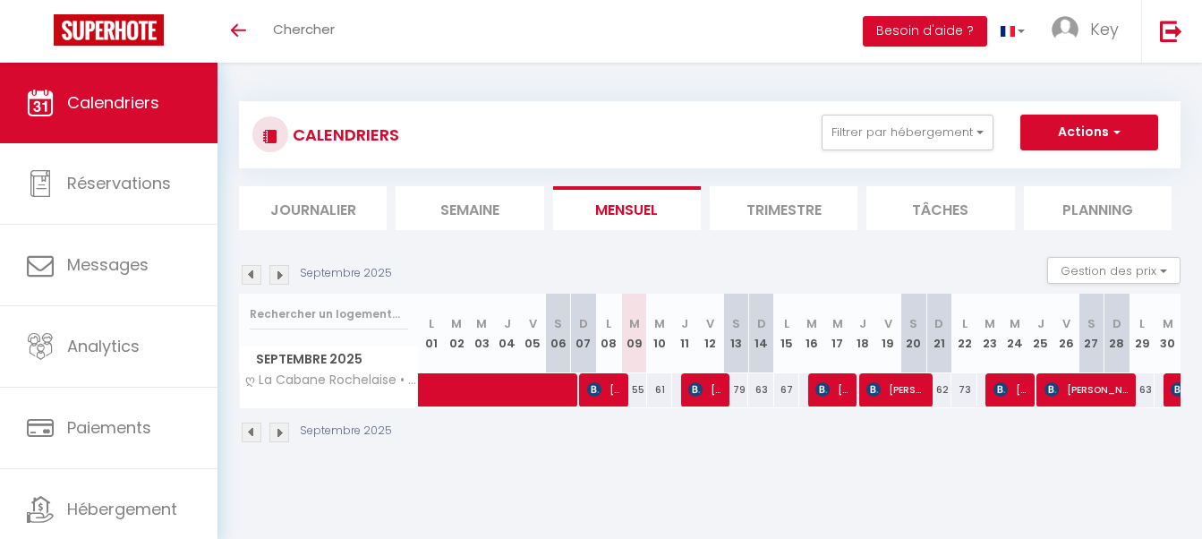
click at [608, 388] on span "Manuel Bremaud" at bounding box center [603, 389] width 33 height 34
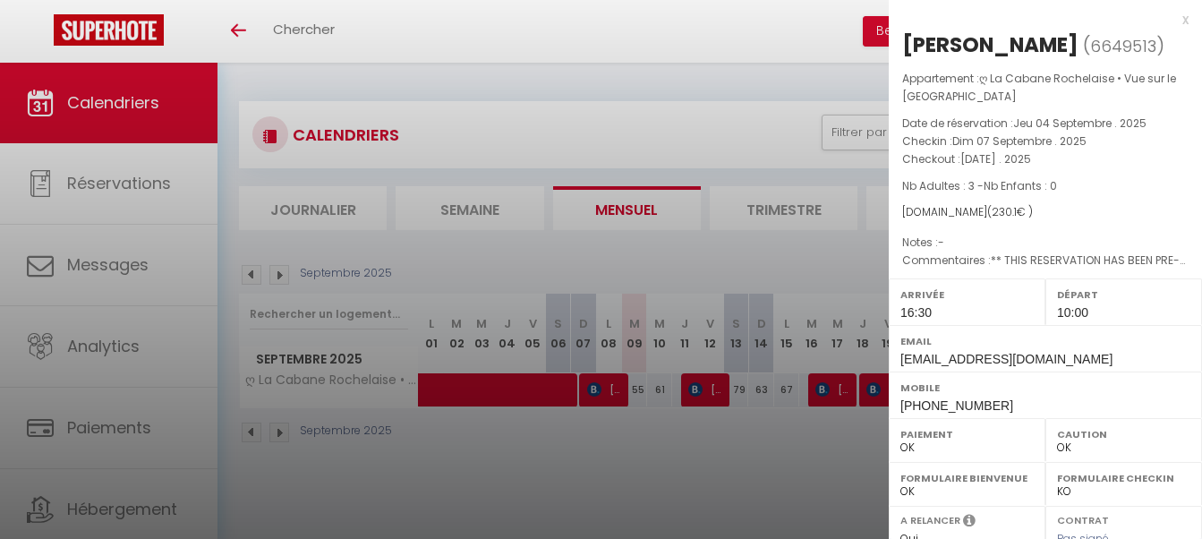
click at [818, 499] on div at bounding box center [601, 269] width 1202 height 539
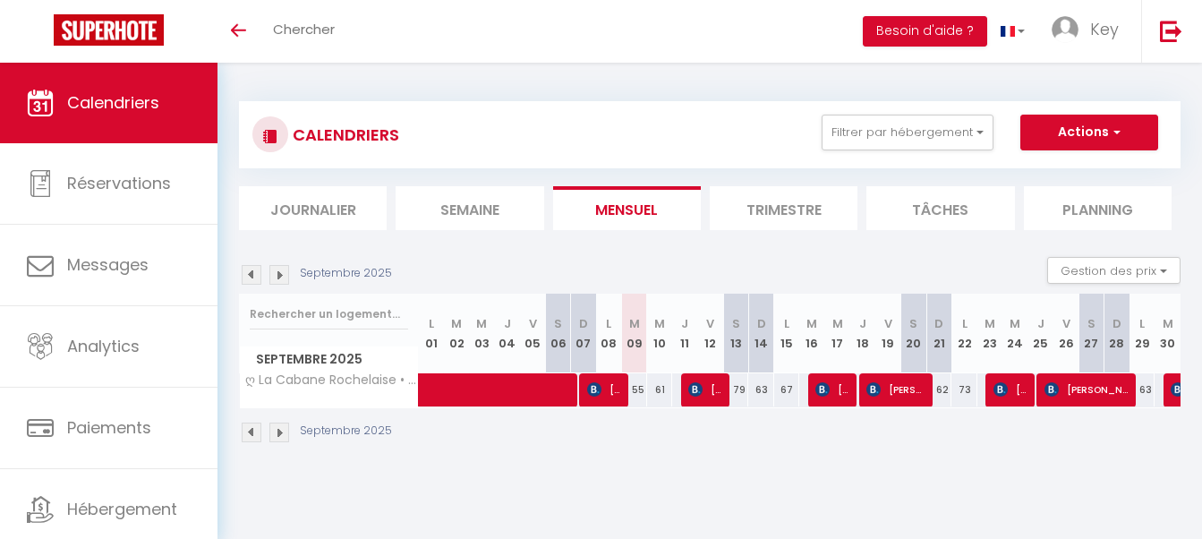
click at [613, 396] on span "Manuel Bremaud" at bounding box center [603, 389] width 33 height 34
